Goal: Task Accomplishment & Management: Manage account settings

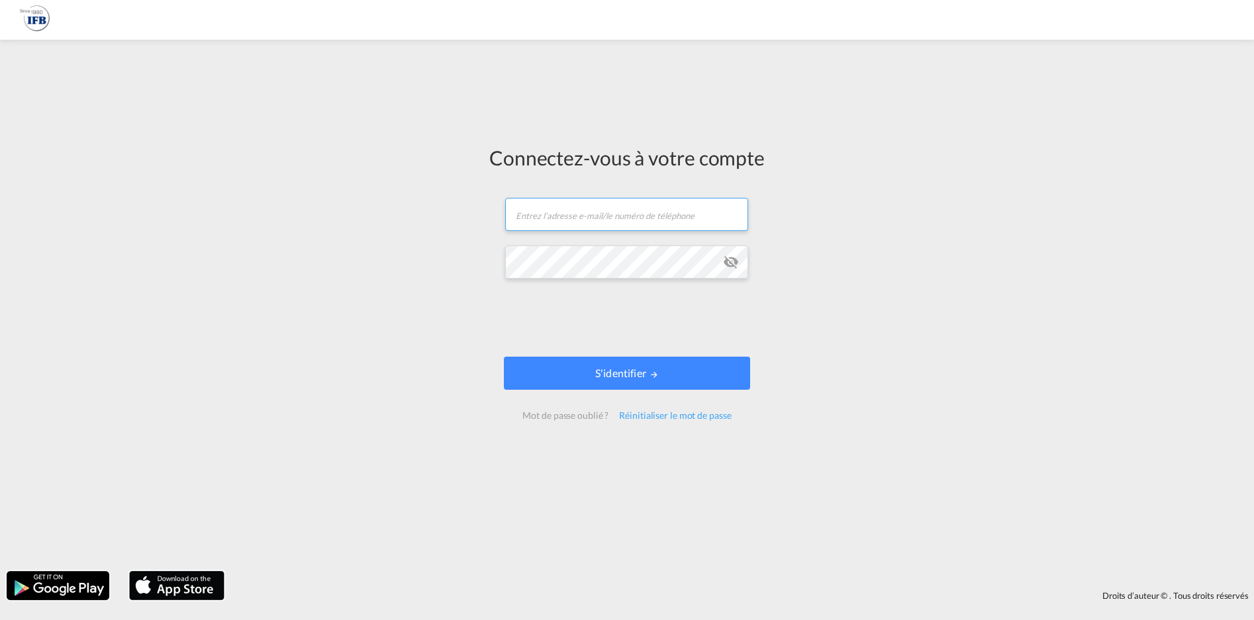
click at [553, 215] on input "text" at bounding box center [626, 214] width 243 height 33
type input "[EMAIL_ADDRESS][DOMAIN_NAME]"
